Goal: Complete application form

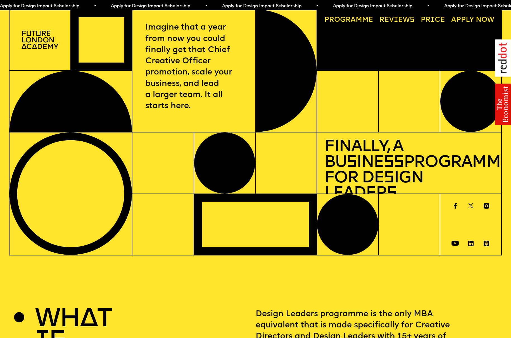
scroll to position [1, 0]
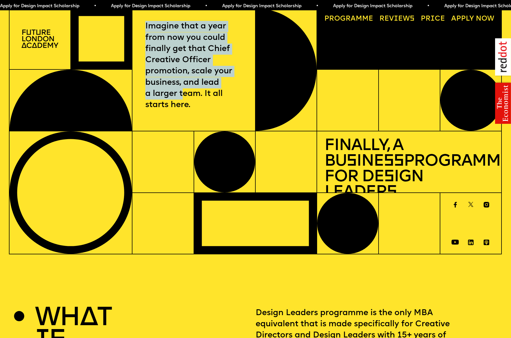
drag, startPoint x: 162, startPoint y: 19, endPoint x: 184, endPoint y: 93, distance: 77.4
click at [184, 95] on div "Imagine that a year from now you could finally get that Chief Creative Officer …" at bounding box center [193, 69] width 123 height 123
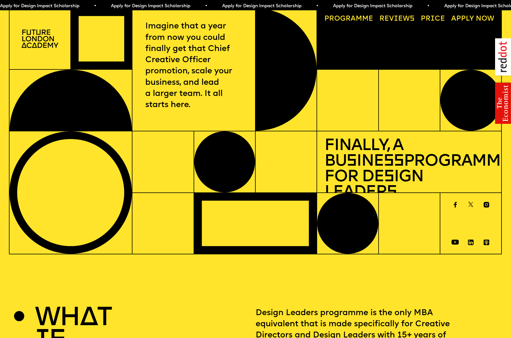
drag, startPoint x: 192, startPoint y: 62, endPoint x: 188, endPoint y: 54, distance: 8.9
click at [192, 62] on p "Imagine that a year from now you could finally get that Chief Creative Officer …" at bounding box center [193, 66] width 97 height 90
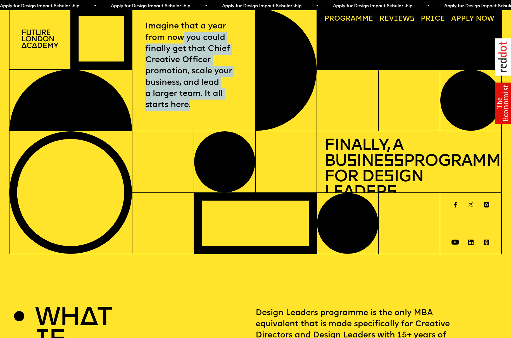
drag, startPoint x: 183, startPoint y: 42, endPoint x: 185, endPoint y: 111, distance: 69.5
click at [185, 111] on div "Imagine that a year from now you could finally get that Chief Creative Officer …" at bounding box center [193, 69] width 123 height 123
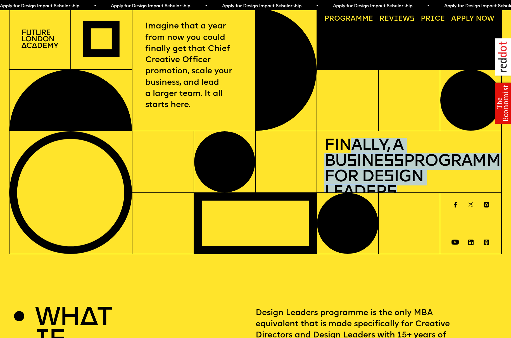
drag, startPoint x: 348, startPoint y: 151, endPoint x: 432, endPoint y: 194, distance: 94.9
click at [432, 194] on div "Imagine that a year from now you could finally get that Chief Creative Officer …" at bounding box center [255, 131] width 493 height 247
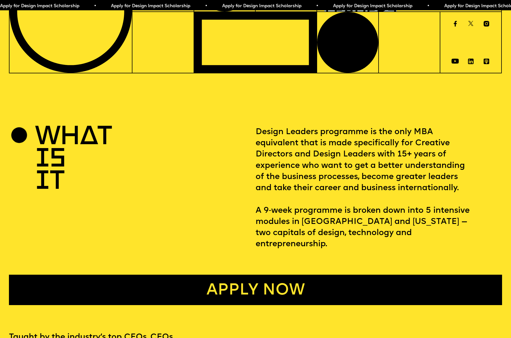
scroll to position [188, 0]
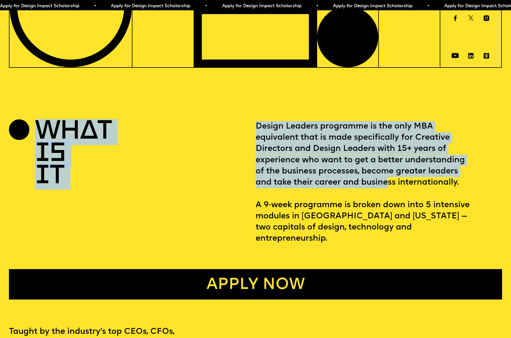
drag, startPoint x: 290, startPoint y: 130, endPoint x: 386, endPoint y: 178, distance: 107.7
click at [386, 179] on section "WHAT IS IT Design Leaders programme is the only MBA equivalent that is made spe…" at bounding box center [255, 197] width 511 height 205
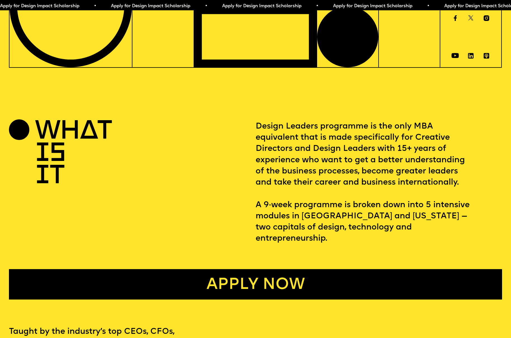
click at [377, 140] on p "Design Leaders programme is the only MBA equivalent that is made specifically f…" at bounding box center [378, 183] width 246 height 124
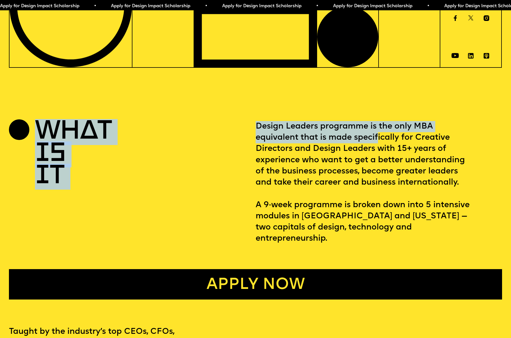
drag, startPoint x: 258, startPoint y: 122, endPoint x: 378, endPoint y: 136, distance: 120.9
click at [378, 136] on section "WHAT IS IT Design Leaders programme is the only MBA equivalent that is made spe…" at bounding box center [255, 197] width 511 height 205
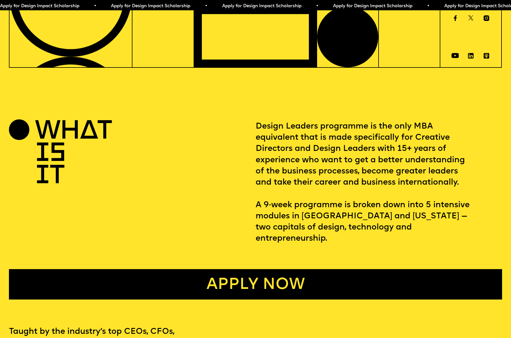
drag, startPoint x: 323, startPoint y: 127, endPoint x: 315, endPoint y: 128, distance: 7.6
click at [322, 127] on p "Design Leaders programme is the only MBA equivalent that is made specifically f…" at bounding box center [378, 183] width 246 height 124
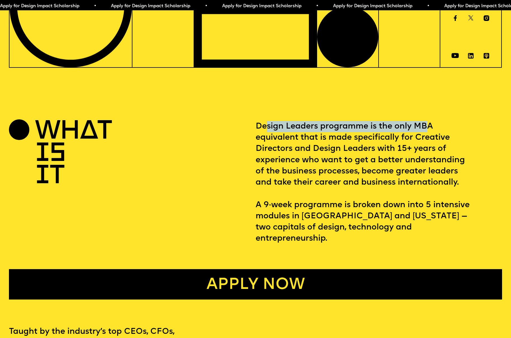
drag, startPoint x: 268, startPoint y: 128, endPoint x: 416, endPoint y: 127, distance: 148.8
click at [428, 130] on p "Design Leaders programme is the only MBA equivalent that is made specifically f…" at bounding box center [378, 183] width 246 height 124
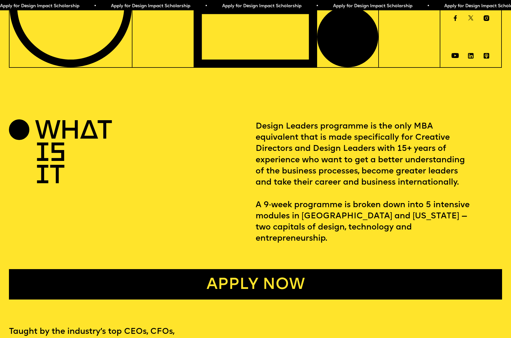
click at [315, 129] on p "Design Leaders programme is the only MBA equivalent that is made specifically f…" at bounding box center [378, 183] width 246 height 124
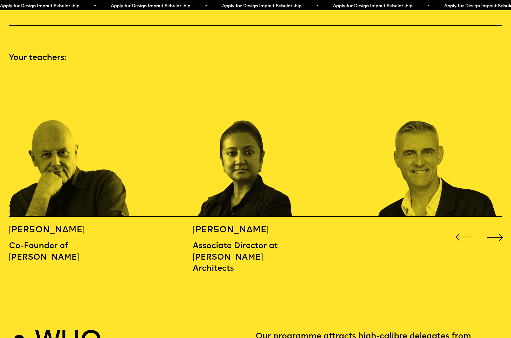
scroll to position [749, 0]
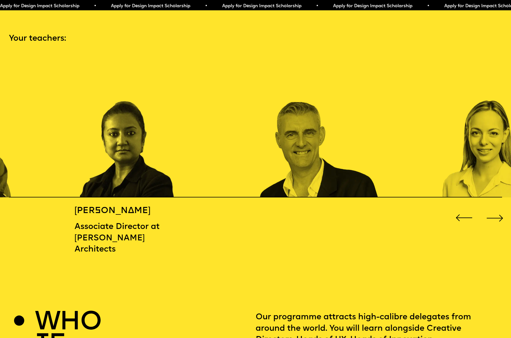
click at [174, 166] on img "2 / 16" at bounding box center [136, 126] width 123 height 143
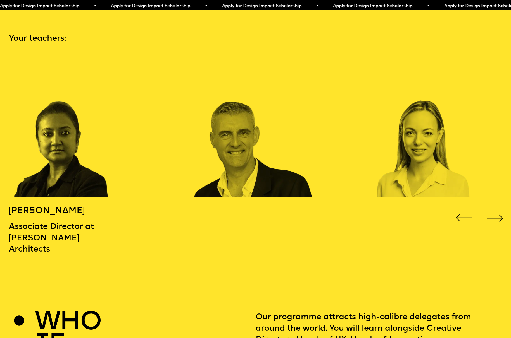
click at [267, 248] on div "MICHAEL WOLFF Co-Founder of Wolff Olins BIDISHA SINHA Associate Director at Zah…" at bounding box center [255, 157] width 511 height 204
drag, startPoint x: 176, startPoint y: 177, endPoint x: 140, endPoint y: 180, distance: 36.1
click at [138, 180] on div "MICHAEL WOLFF Co-Founder of Wolff Olins BIDISHA SINHA Associate Director at Zah…" at bounding box center [255, 157] width 511 height 204
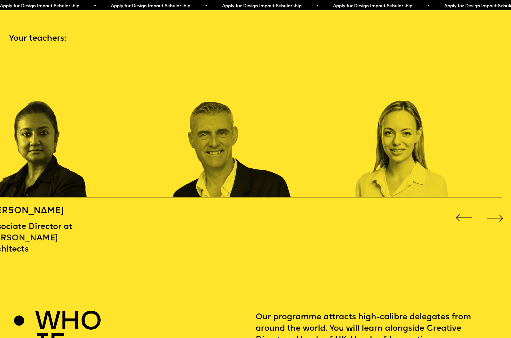
click at [355, 180] on img "4 / 16" at bounding box center [416, 126] width 123 height 143
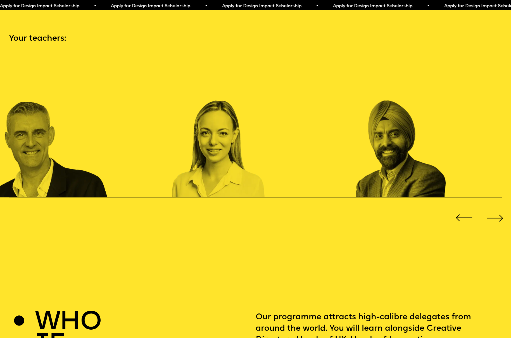
click at [356, 173] on img "5 / 16" at bounding box center [417, 126] width 123 height 143
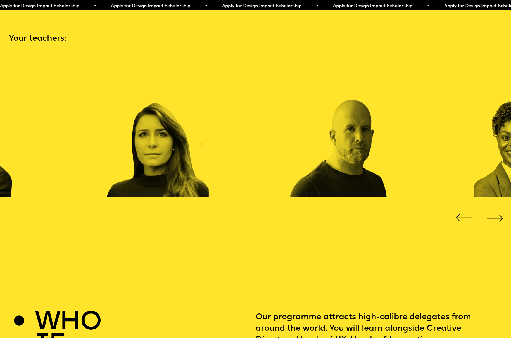
click at [117, 169] on img "6 / 16" at bounding box center [167, 126] width 123 height 143
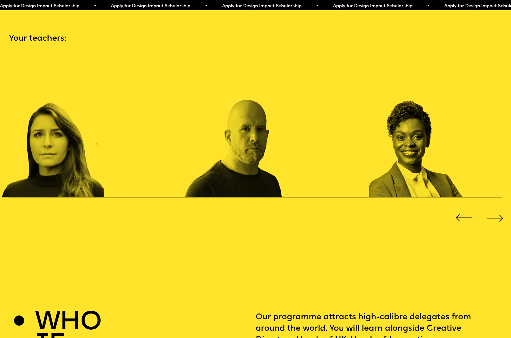
click at [185, 164] on img "7 / 16" at bounding box center [246, 126] width 123 height 143
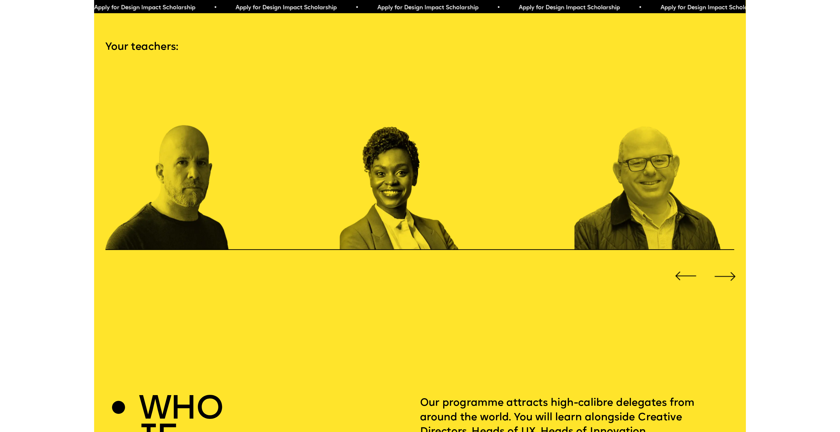
scroll to position [751, 0]
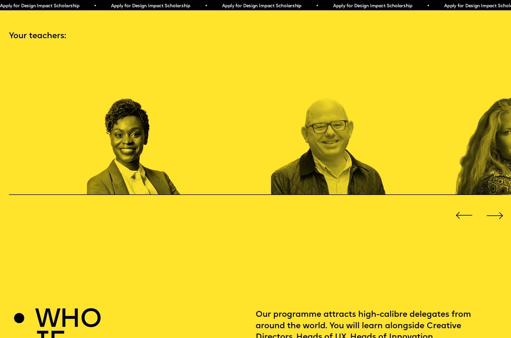
click at [175, 141] on img "8 / 16" at bounding box center [148, 123] width 123 height 143
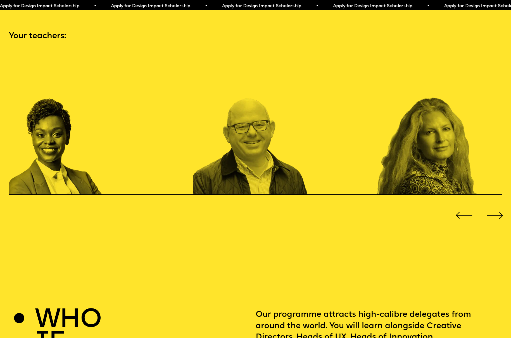
click at [256, 142] on img "9 / 16" at bounding box center [254, 123] width 123 height 143
click at [495, 207] on div "Next slide" at bounding box center [494, 215] width 20 height 20
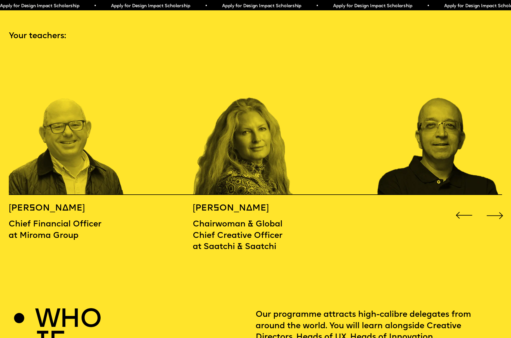
click at [457, 205] on div "Previous slide" at bounding box center [463, 215] width 20 height 20
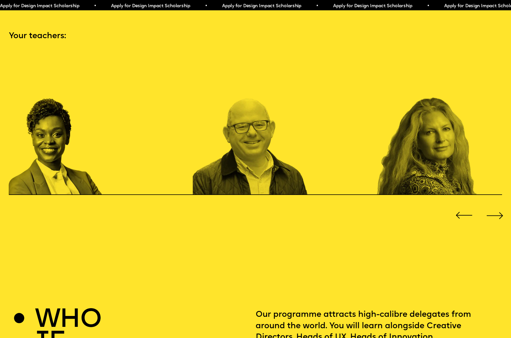
click at [457, 205] on div "Previous slide" at bounding box center [463, 215] width 20 height 20
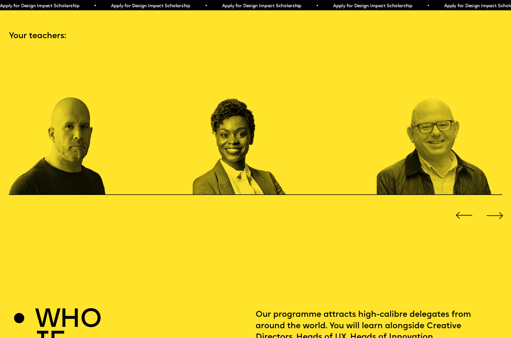
click at [457, 205] on div "Previous slide" at bounding box center [463, 215] width 20 height 20
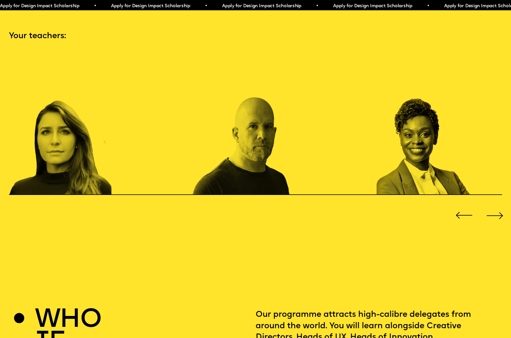
click at [457, 205] on div "Previous slide" at bounding box center [463, 215] width 20 height 20
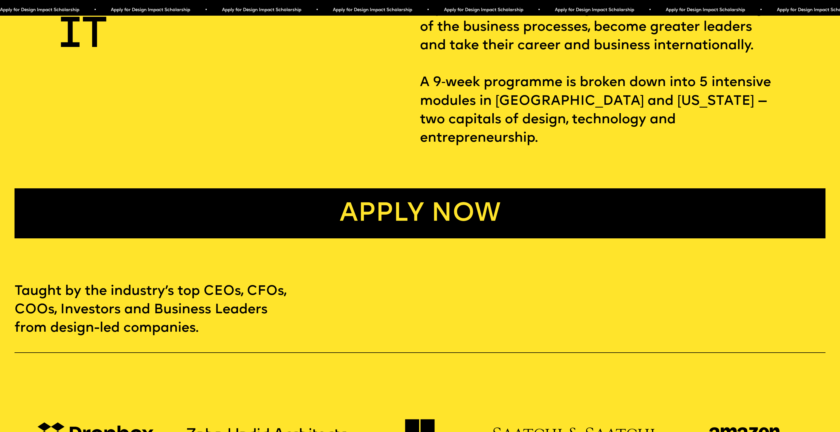
scroll to position [562, 0]
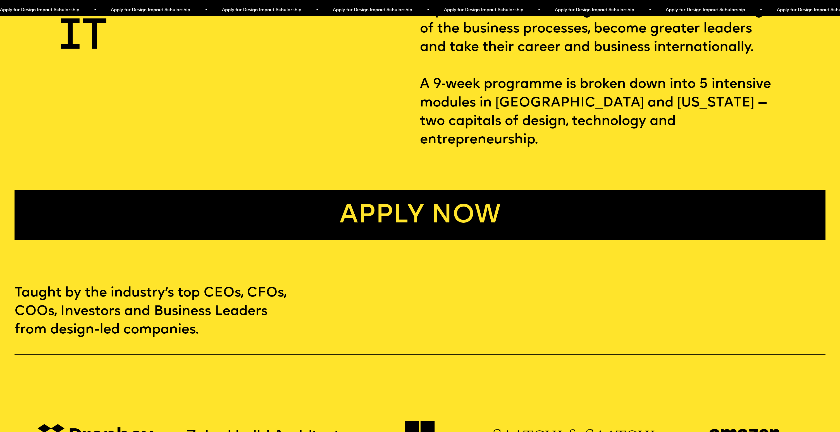
click at [417, 198] on link "Apply now" at bounding box center [420, 215] width 811 height 50
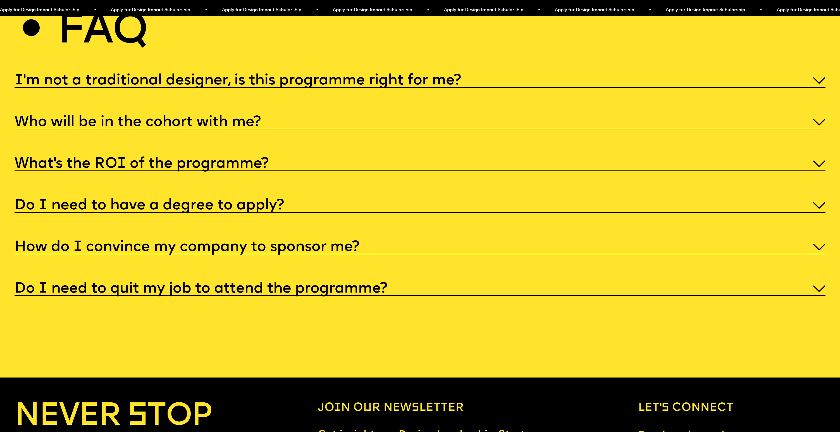
scroll to position [4358, 0]
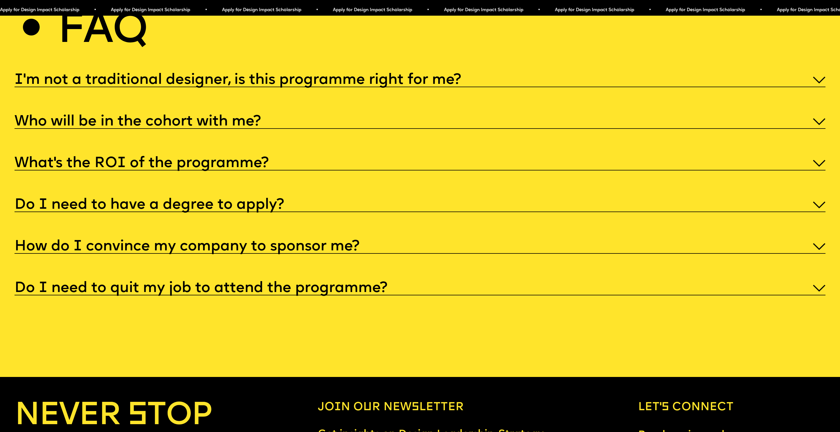
click at [393, 138] on div "I'm not a traditional designer, is this programme right for me? Though the prog…" at bounding box center [420, 183] width 811 height 224
click at [385, 154] on div "What’s the ROI of the programme?" at bounding box center [420, 162] width 811 height 16
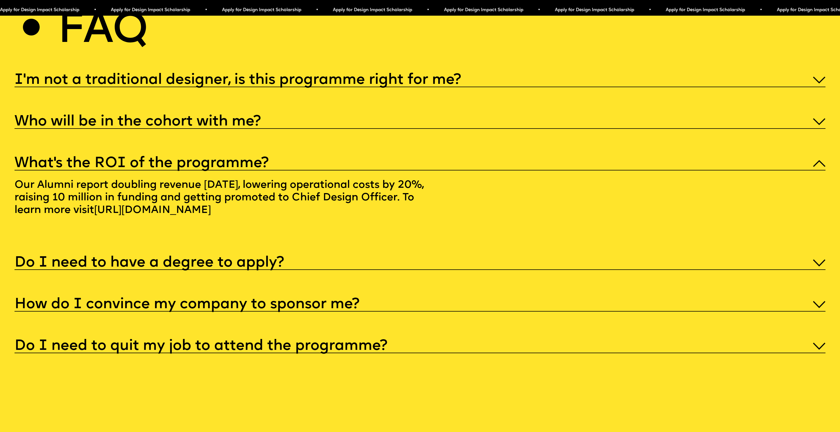
click at [203, 260] on h5 "Do I need to have a degree to apply?" at bounding box center [149, 263] width 269 height 6
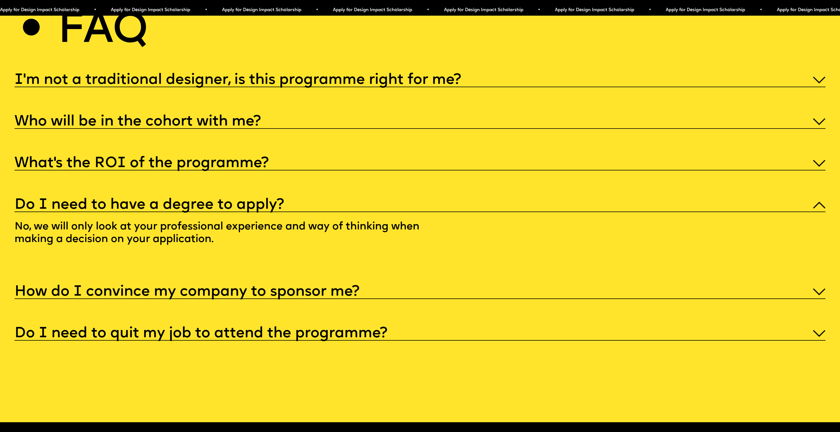
click at [244, 161] on h5 "What’s the ROI of the programme?" at bounding box center [142, 164] width 254 height 6
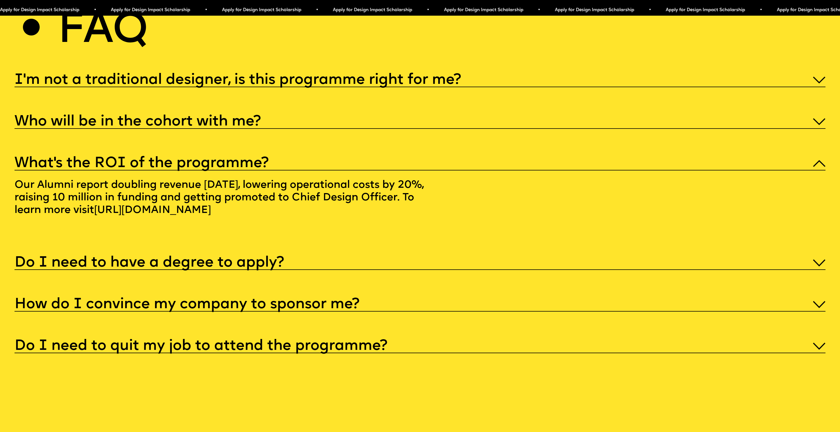
click at [217, 200] on link "https://alumni.futurelondonacademy.co.uk" at bounding box center [152, 210] width 128 height 22
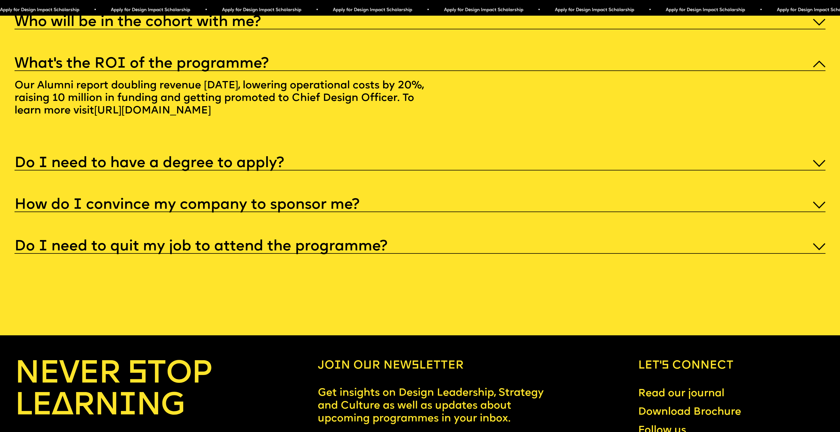
scroll to position [4459, 0]
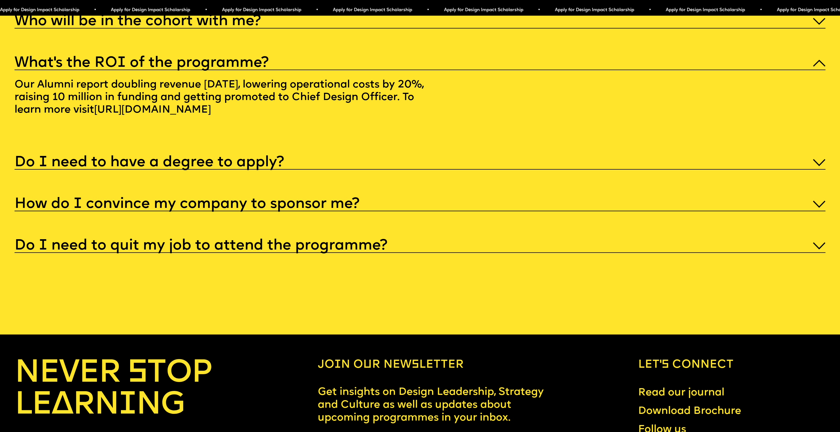
click at [259, 243] on h5 "Do I need to quit my job to attend the programme?" at bounding box center [201, 246] width 373 height 6
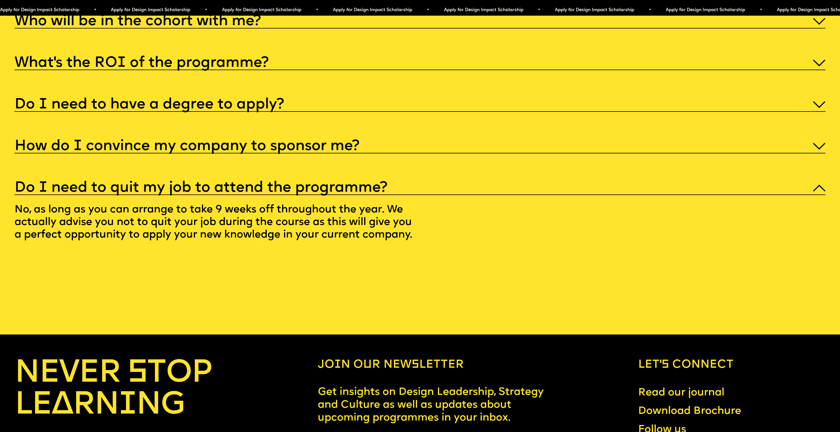
click at [294, 143] on h5 "How do I convince my company to sponsor me?" at bounding box center [187, 146] width 345 height 6
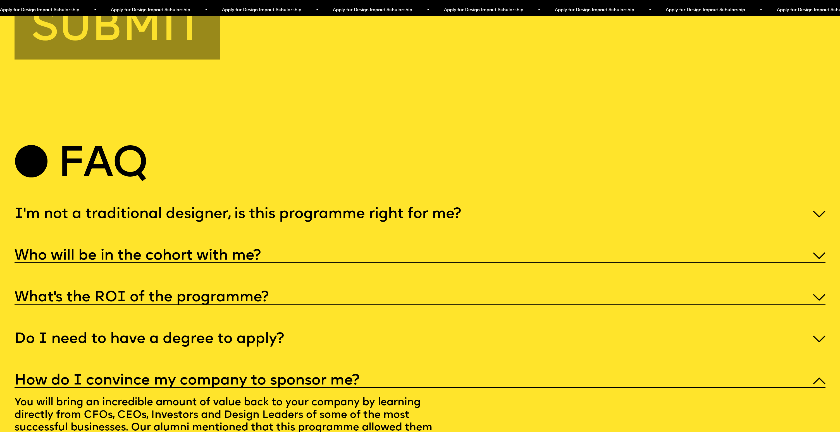
scroll to position [4226, 0]
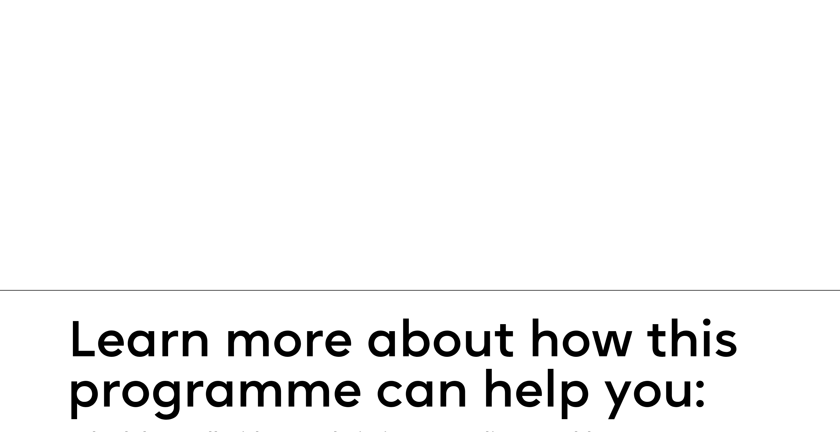
scroll to position [7102, 0]
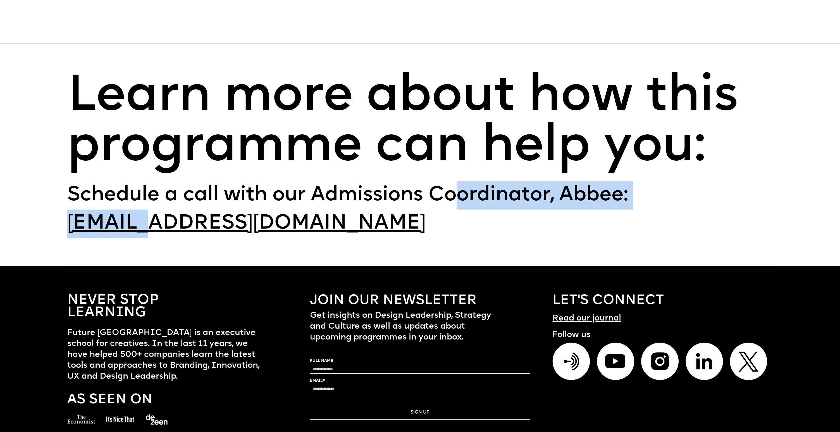
drag, startPoint x: 452, startPoint y: 191, endPoint x: 162, endPoint y: 209, distance: 290.3
click at [159, 208] on div "Schedule a call with our Admissions Coordinator, Abbee: [EMAIL_ADDRESS][DOMAIN_…" at bounding box center [419, 209] width 705 height 56
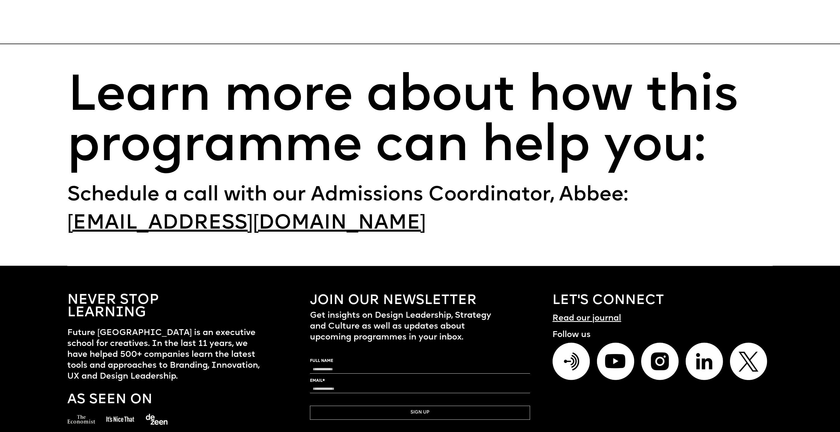
click at [454, 223] on section "Learn more about how this programme can help you: Schedule a call with our Admi…" at bounding box center [420, 155] width 840 height 222
drag, startPoint x: 451, startPoint y: 221, endPoint x: -30, endPoint y: 207, distance: 480.6
copy link "[EMAIL_ADDRESS][DOMAIN_NAME]"
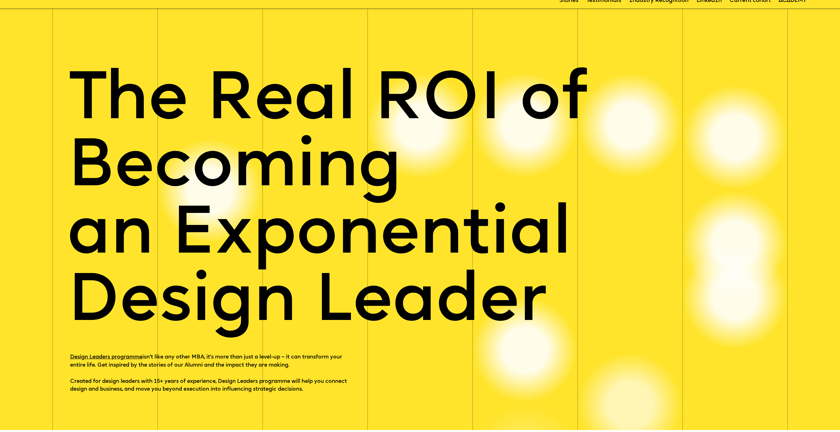
scroll to position [0, 0]
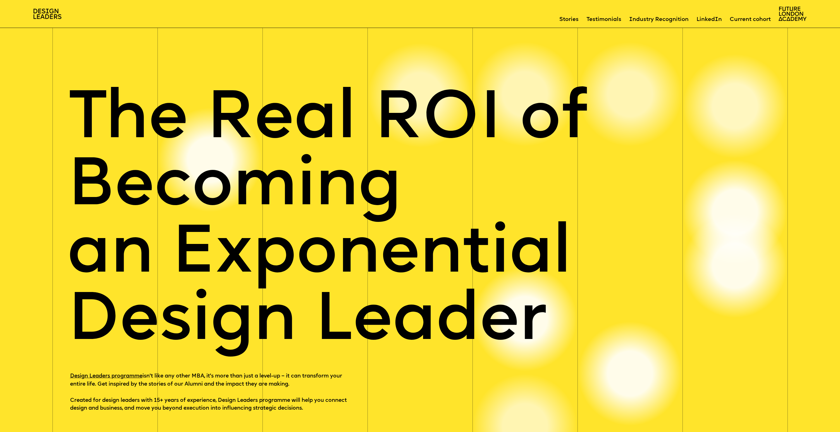
click at [570, 19] on link "Stories" at bounding box center [568, 20] width 19 height 6
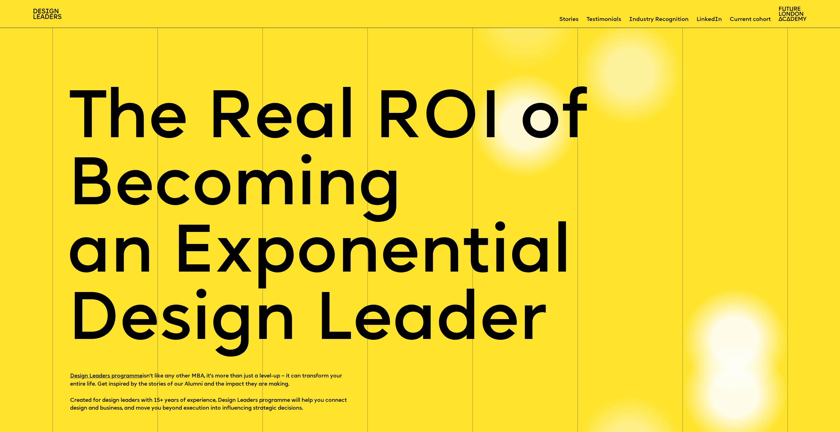
click at [662, 21] on link "Industry Recognition" at bounding box center [658, 20] width 59 height 6
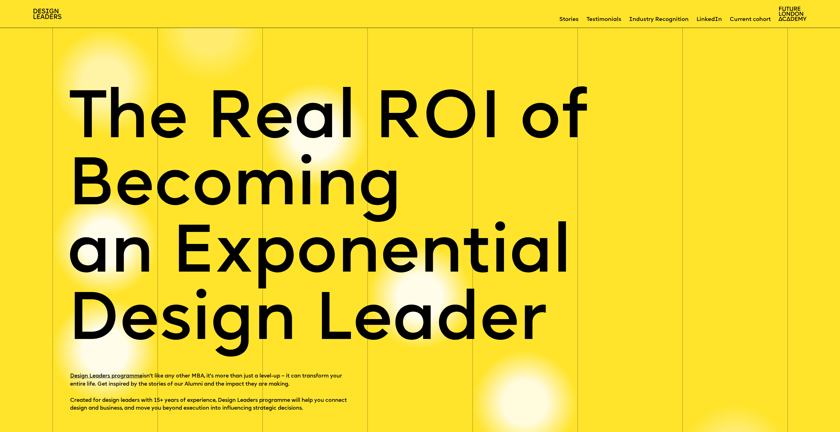
scroll to position [1, 0]
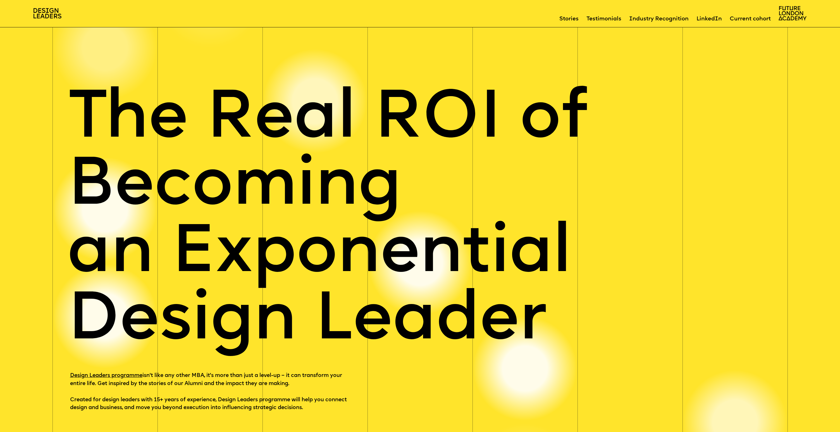
click at [55, 13] on img at bounding box center [47, 13] width 28 height 10
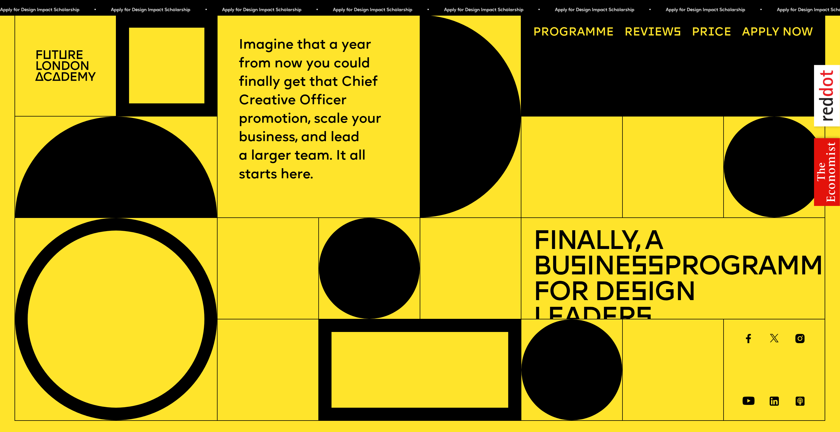
click at [575, 27] on link "Progr a mme" at bounding box center [573, 32] width 92 height 23
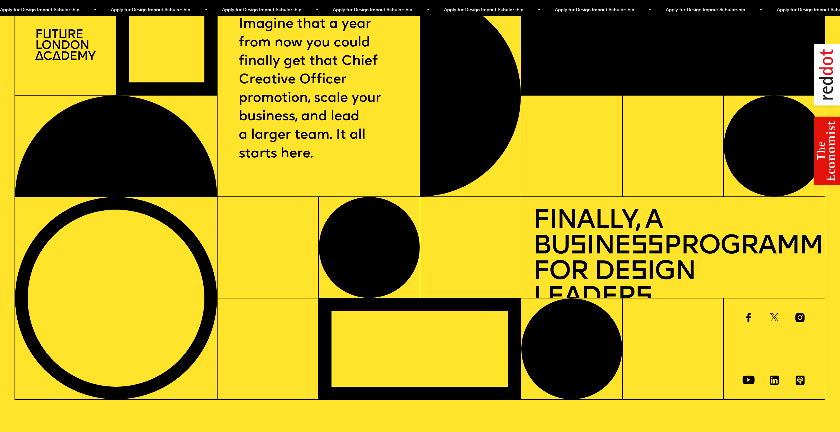
click at [575, 30] on div "Progr a mme Reviews Price A pply now" at bounding box center [672, 44] width 303 height 101
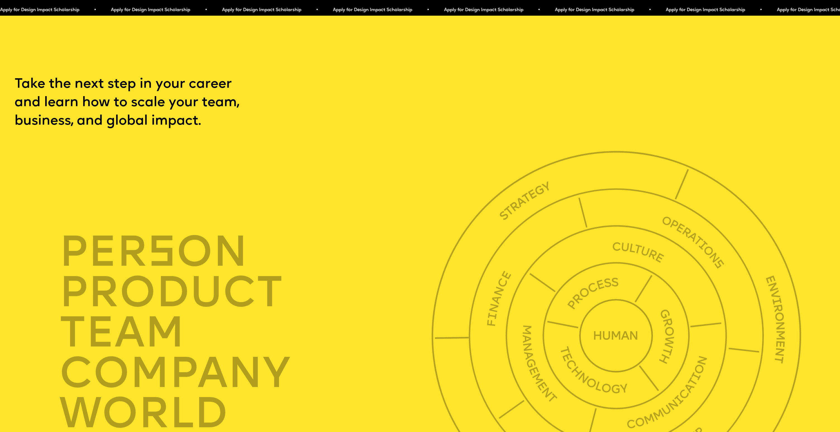
scroll to position [2870, 0]
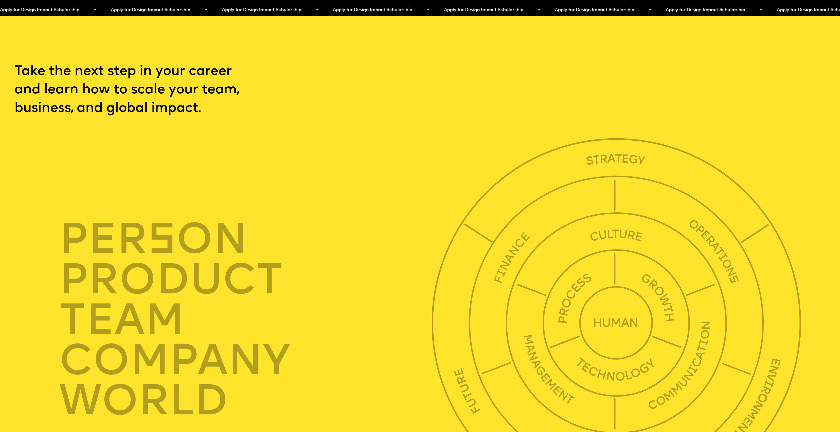
click at [564, 10] on span "Apply for Design Impact Scholarship • Apply for Design Impact Scholarship • App…" at bounding box center [832, 10] width 555 height 4
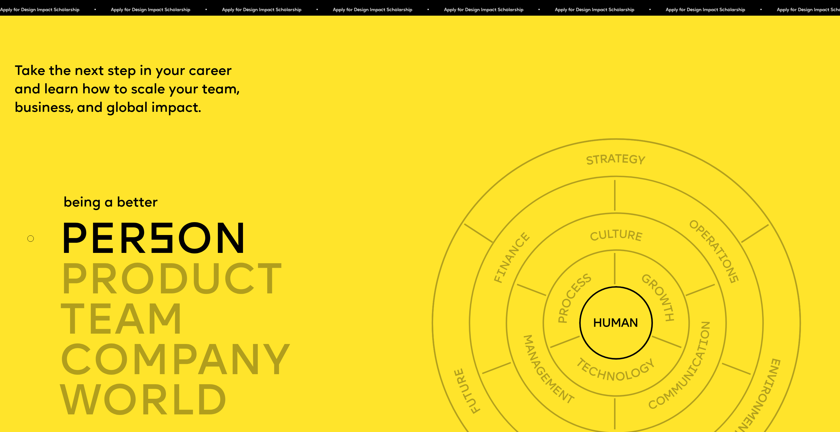
click at [150, 220] on span "s" at bounding box center [162, 241] width 28 height 43
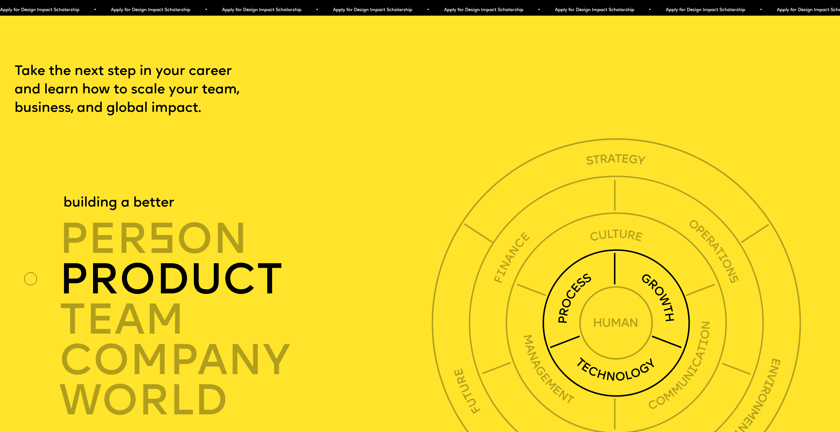
click at [156, 259] on div "product" at bounding box center [248, 279] width 378 height 40
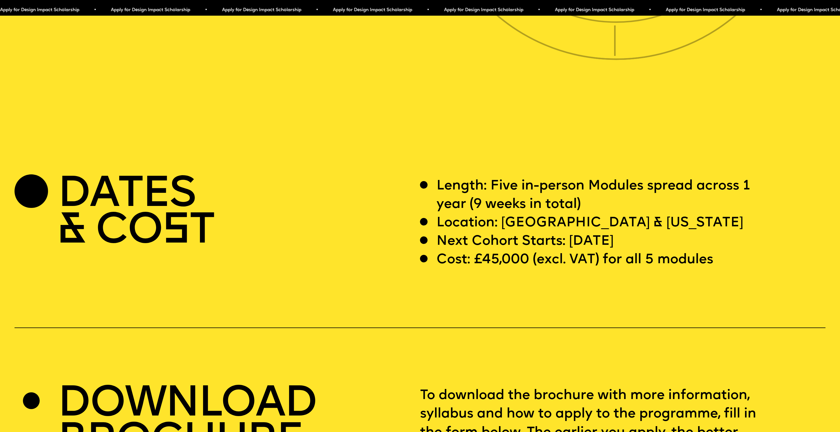
scroll to position [3325, 0]
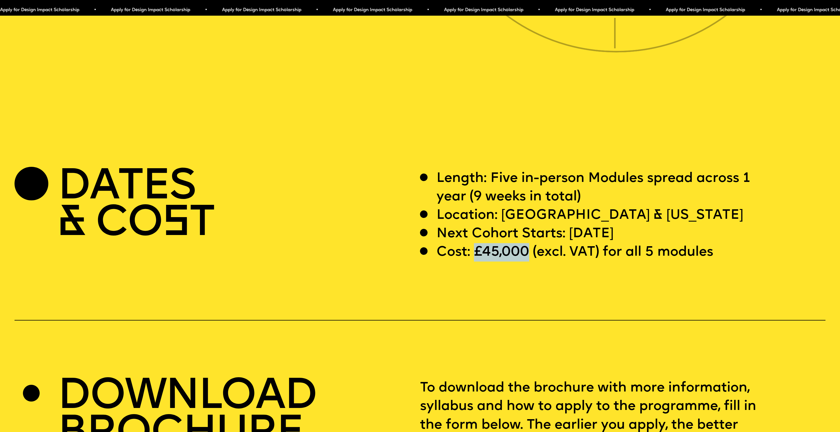
drag, startPoint x: 529, startPoint y: 233, endPoint x: 475, endPoint y: 235, distance: 54.2
click at [475, 243] on p "Cost: £45,000 (excl. VAT) for all 5 modules" at bounding box center [574, 252] width 277 height 18
copy p "£45,000"
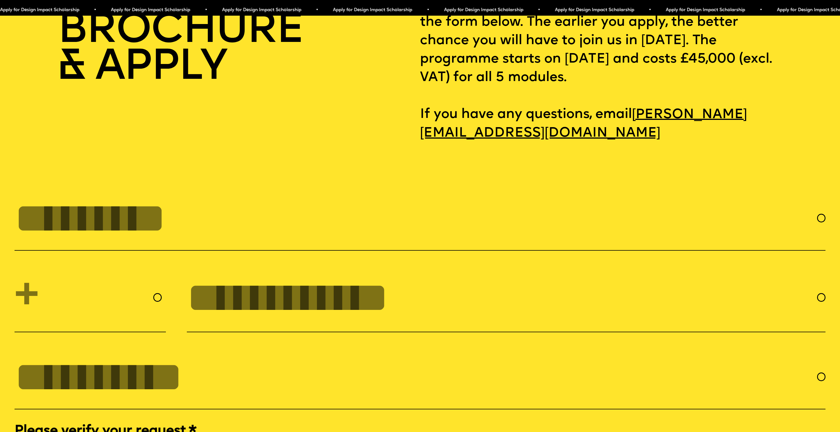
scroll to position [3727, 0]
click at [217, 227] on input "FULL NAME" at bounding box center [416, 218] width 802 height 47
click at [232, 216] on input "FULL NAME" at bounding box center [416, 218] width 802 height 47
click at [236, 200] on input "FULL NAME" at bounding box center [416, 218] width 802 height 47
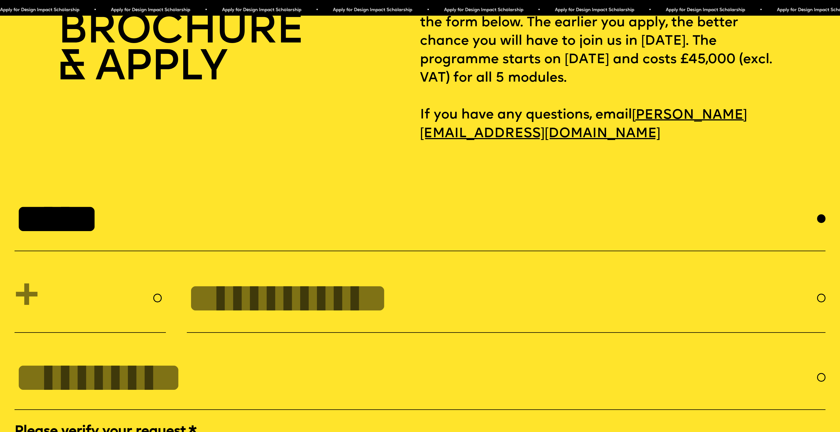
type input "*****"
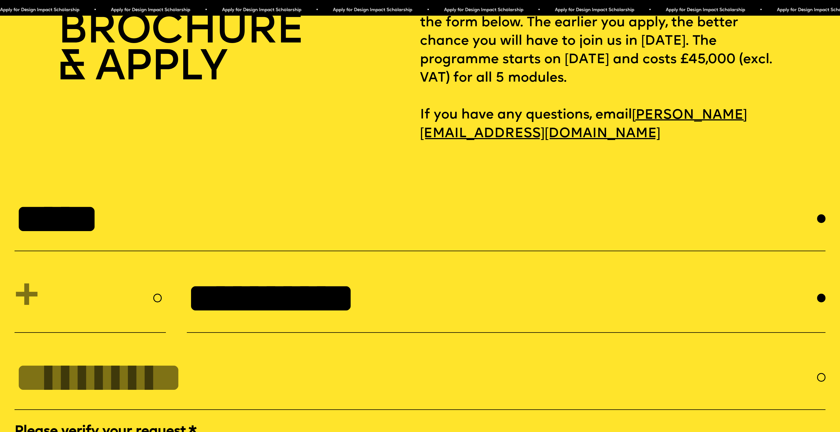
type input "**********"
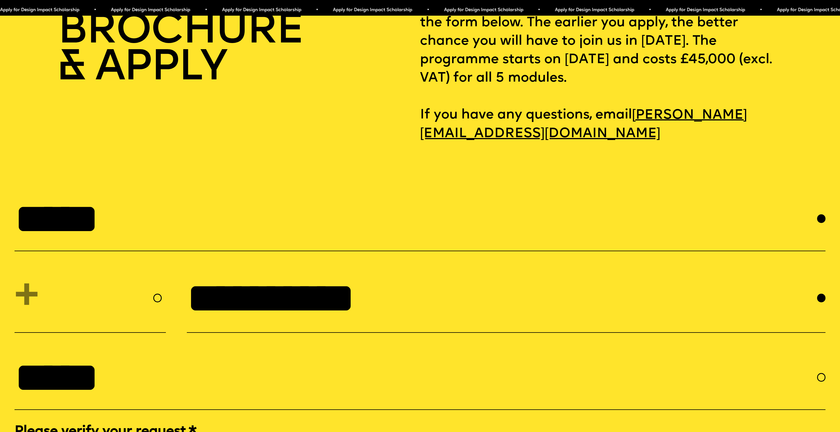
type input "****"
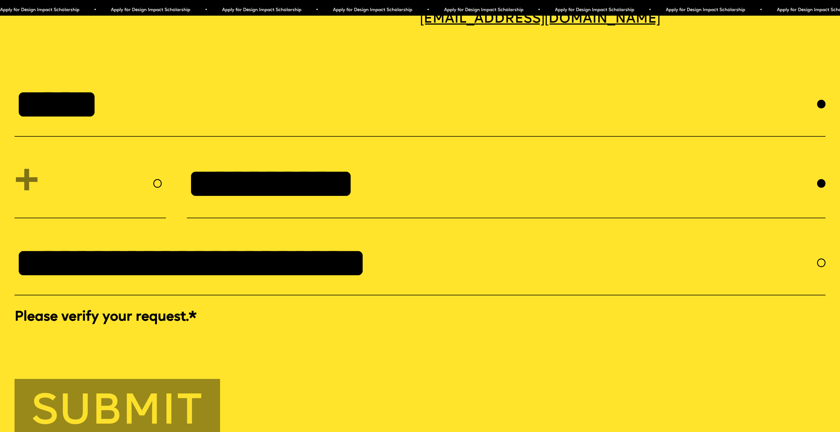
scroll to position [3916, 0]
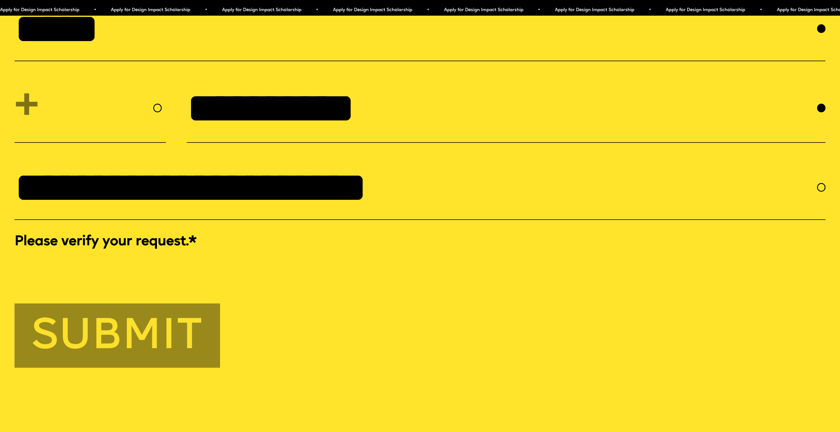
type input "**********"
click at [269, 259] on div at bounding box center [420, 263] width 811 height 22
click at [148, 82] on select "**********" at bounding box center [90, 108] width 151 height 52
select select "****"
click at [15, 82] on select "**********" at bounding box center [90, 108] width 151 height 52
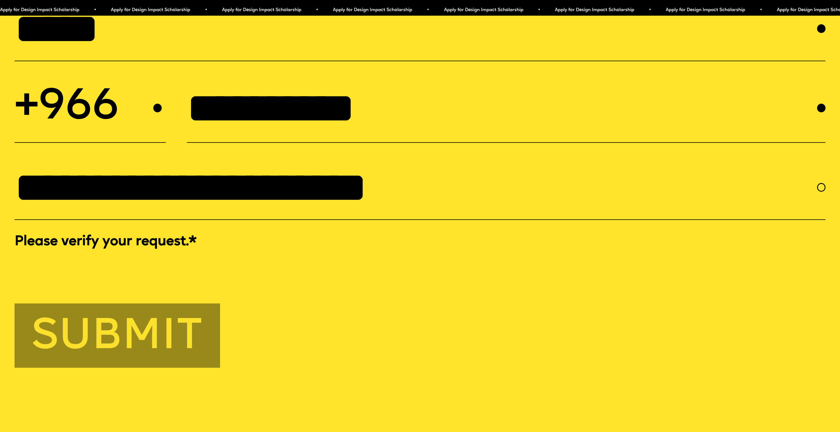
click at [144, 320] on button "Submit" at bounding box center [117, 335] width 205 height 64
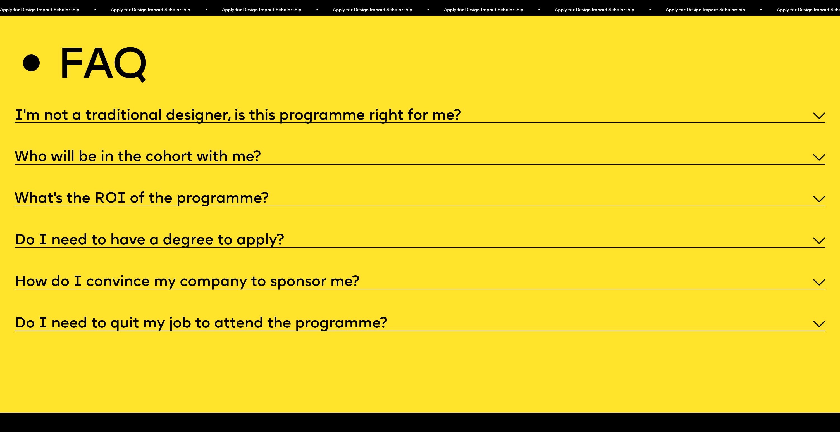
scroll to position [4133, 0]
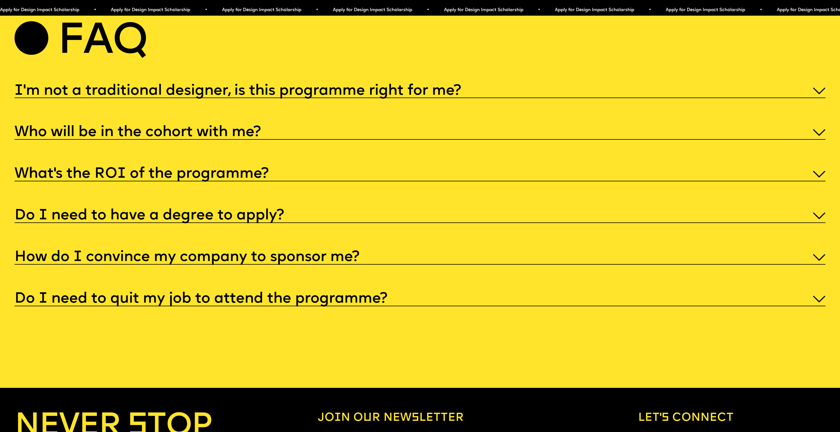
click at [204, 130] on h5 "Who will be in the cohort with me?" at bounding box center [138, 133] width 246 height 6
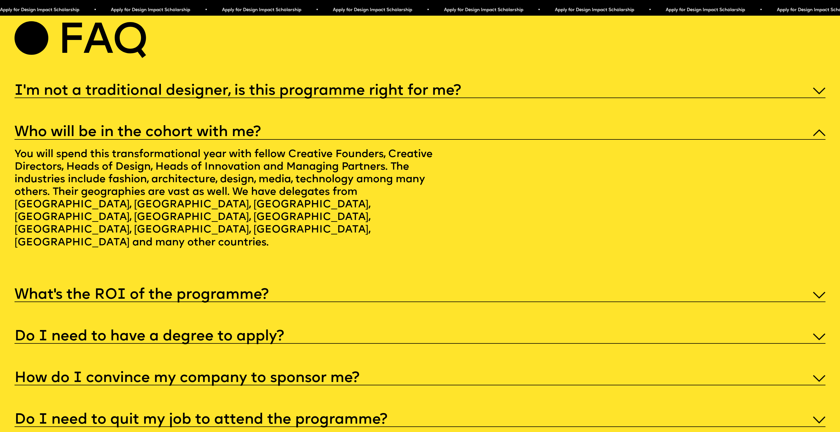
click at [226, 88] on h5 "I'm not a traditional designer, is this programme right for me?" at bounding box center [238, 91] width 446 height 6
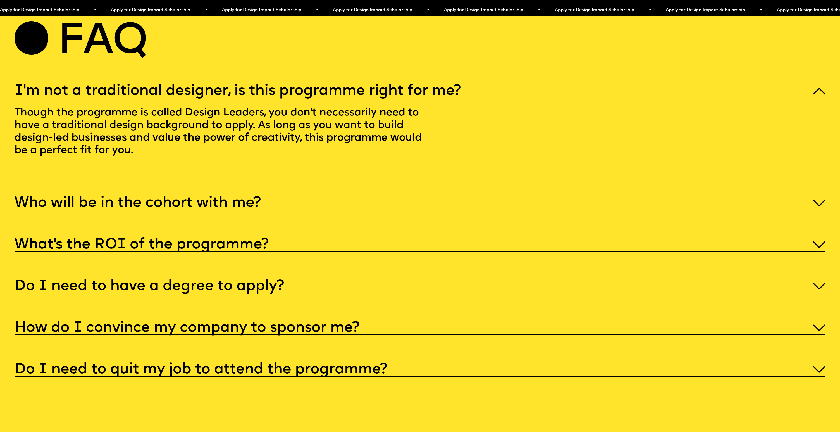
click at [226, 200] on h5 "Who will be in the cohort with me?" at bounding box center [138, 203] width 246 height 6
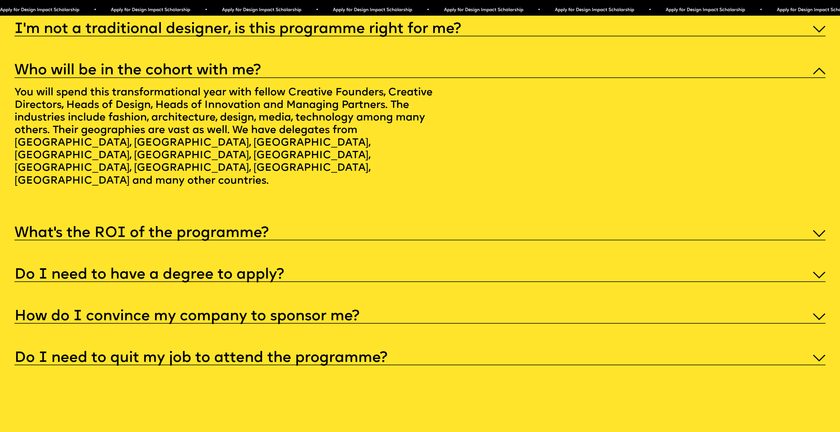
scroll to position [4198, 0]
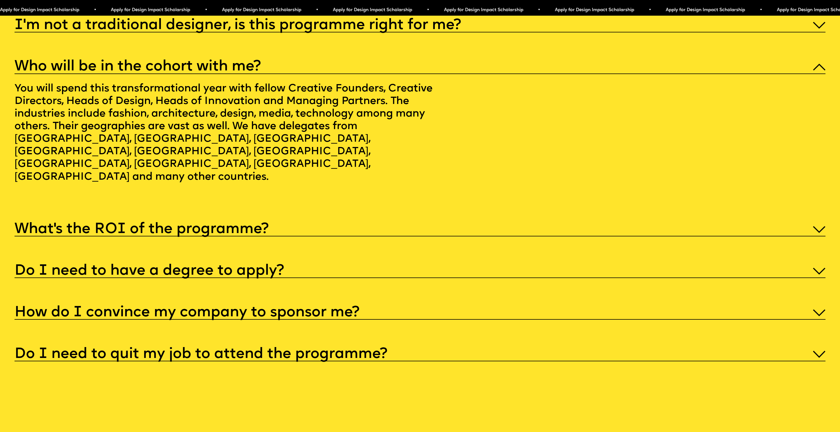
click at [223, 226] on h5 "What’s the ROI of the programme?" at bounding box center [142, 229] width 254 height 6
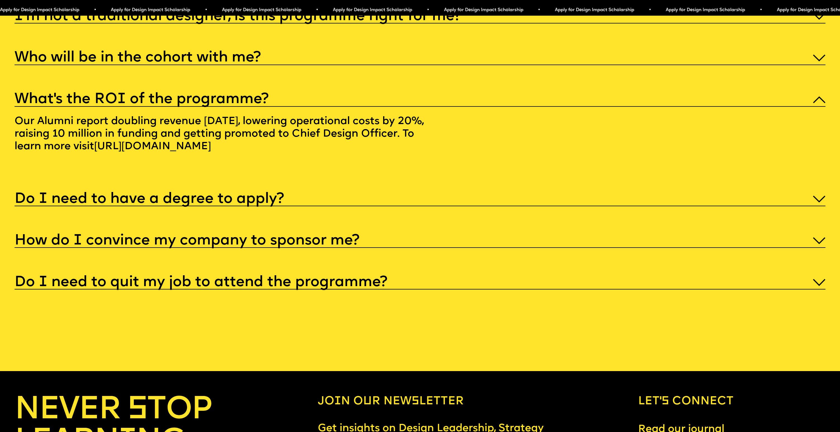
scroll to position [4274, 0]
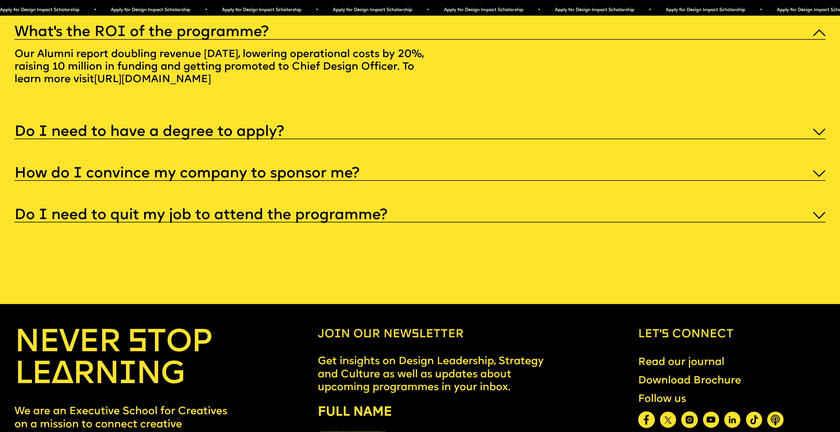
click at [241, 129] on h5 "Do I need to have a degree to apply?" at bounding box center [149, 132] width 269 height 6
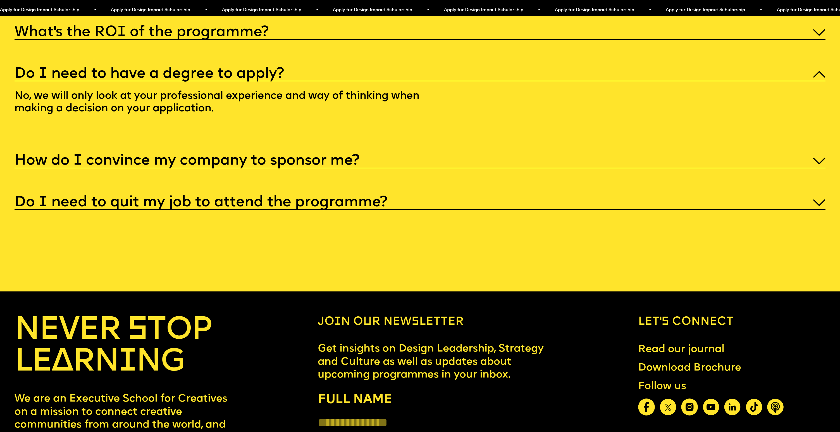
click at [198, 158] on h5 "How do I convince my company to sponsor me?" at bounding box center [187, 161] width 345 height 6
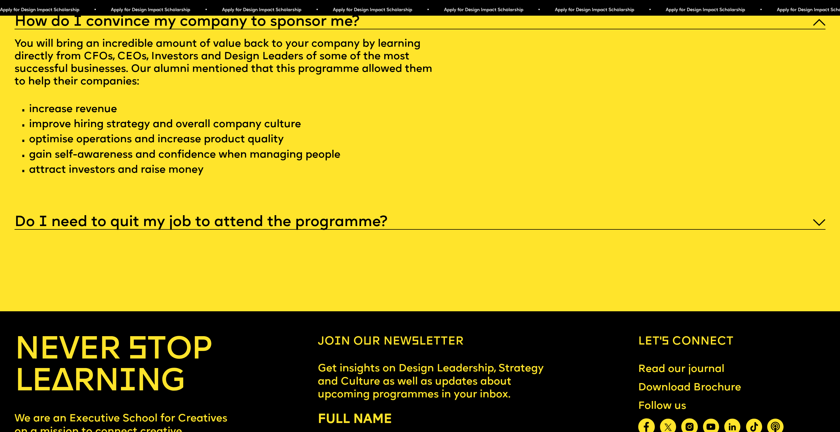
scroll to position [4353, 0]
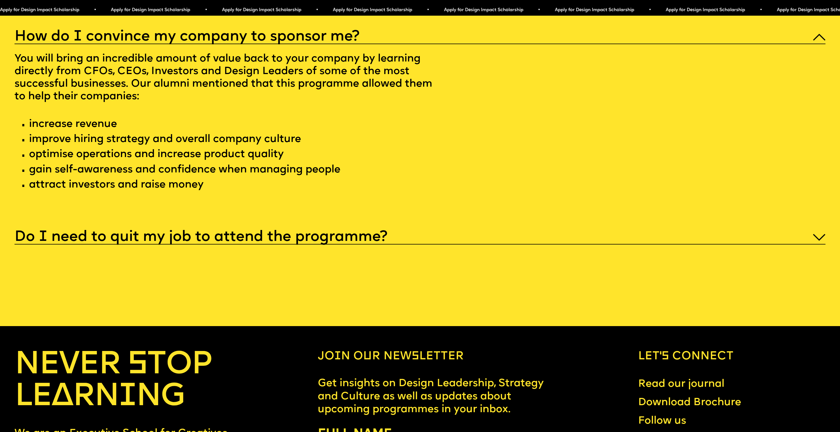
click at [215, 234] on h5 "Do I need to quit my job to attend the programme?" at bounding box center [201, 237] width 373 height 6
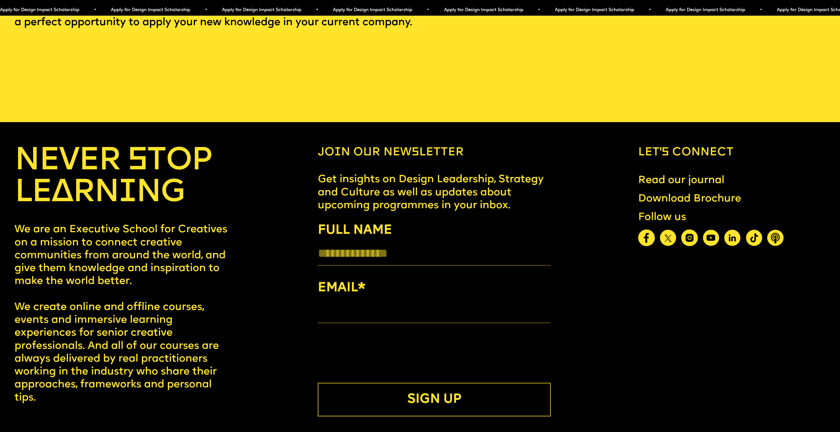
scroll to position [4460, 0]
